Goal: Information Seeking & Learning: Learn about a topic

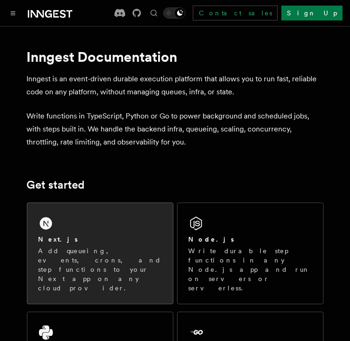
click at [113, 224] on div "Next.js Add queueing, events, crons, and step functions to your Next app on any…" at bounding box center [100, 253] width 146 height 101
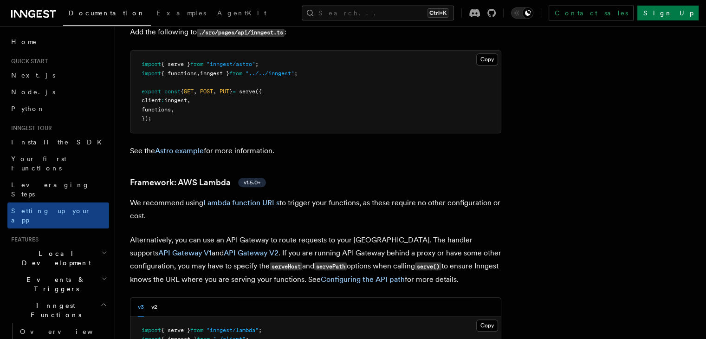
scroll to position [780, 0]
